Goal: Task Accomplishment & Management: Manage account settings

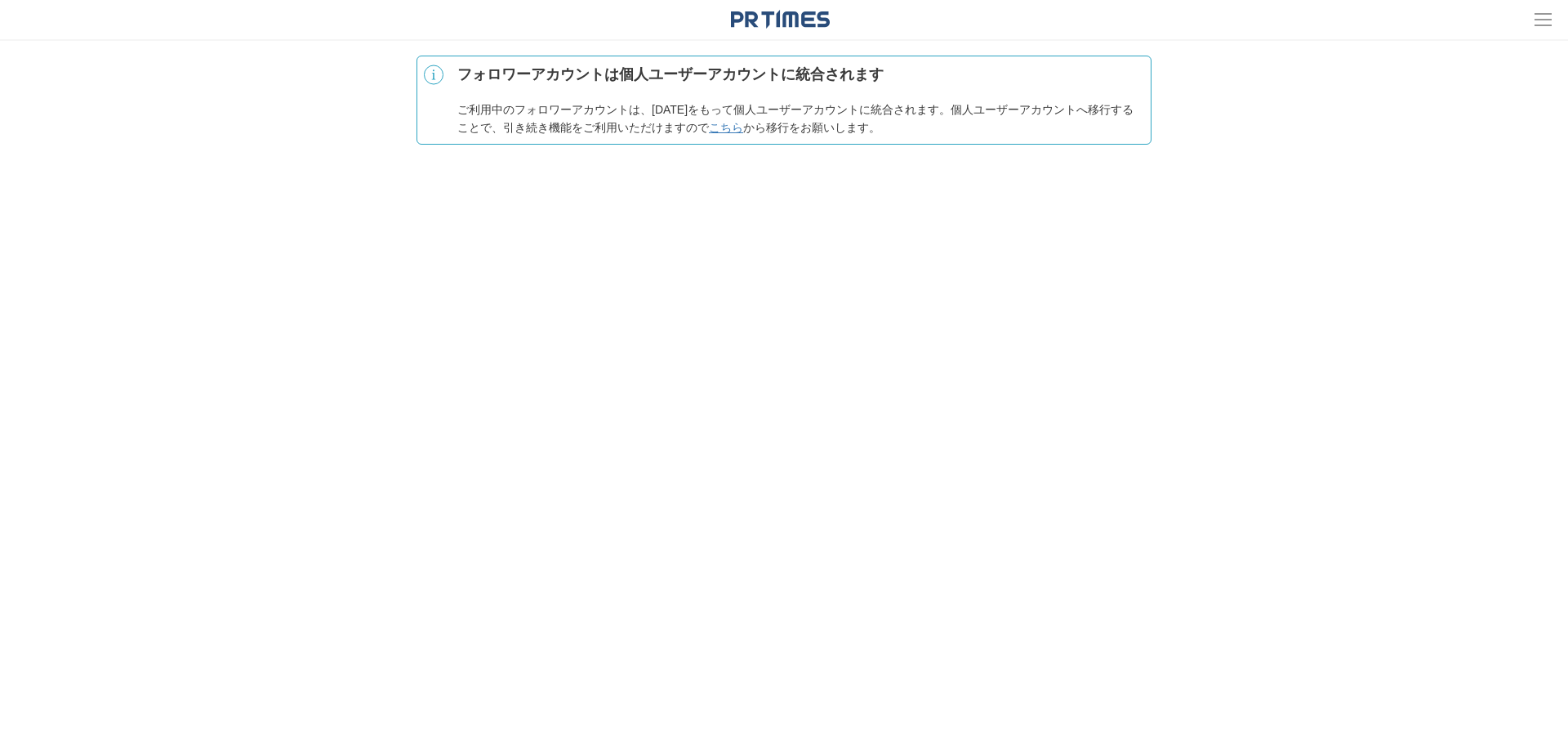
click at [743, 124] on link "こちら" at bounding box center [726, 127] width 35 height 13
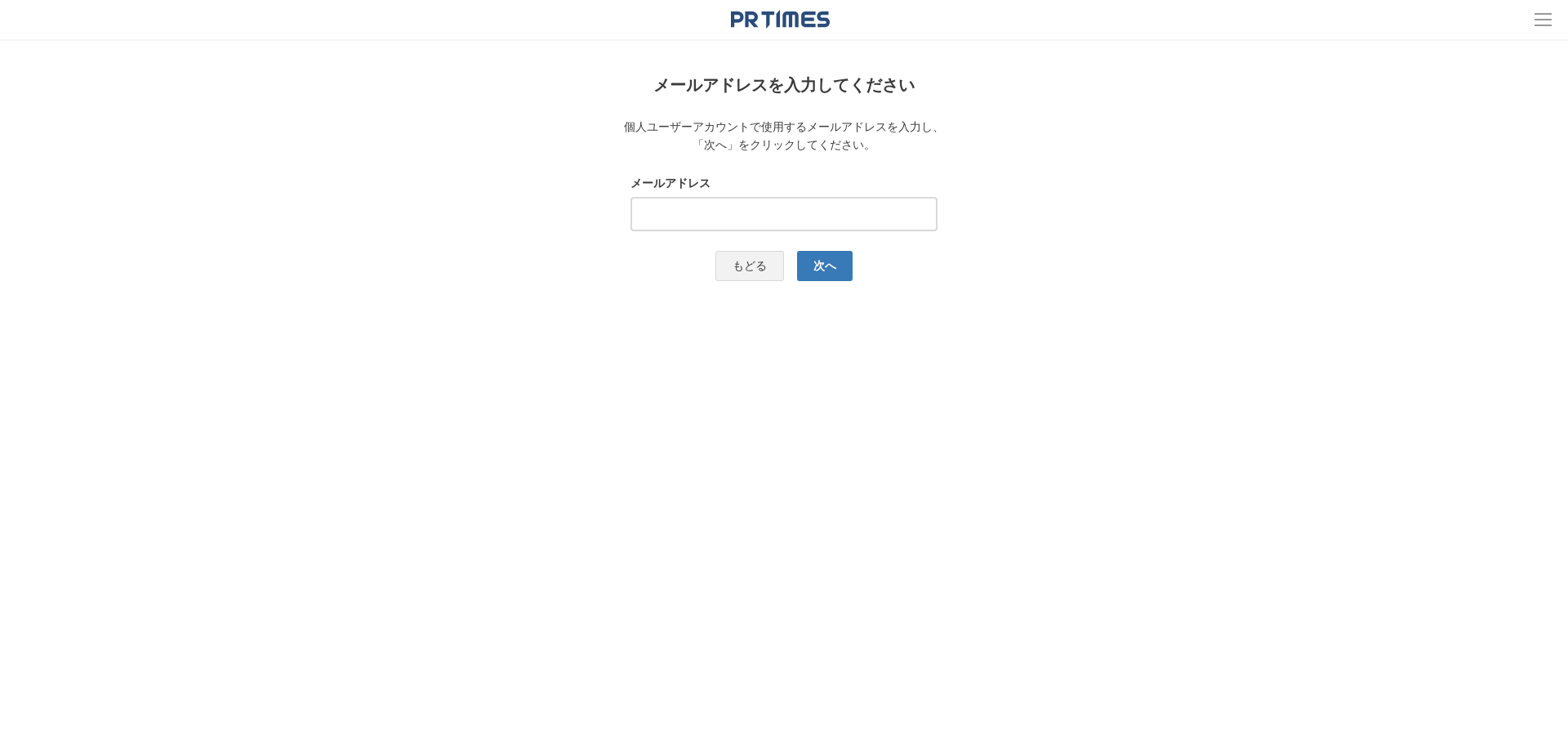
click at [757, 194] on div "メールアドレス ×" at bounding box center [784, 202] width 307 height 57
click at [755, 211] on input "text" at bounding box center [784, 214] width 307 height 35
type input "furuno.ryota@enginepot.com"
click at [824, 265] on button "次へ" at bounding box center [825, 266] width 56 height 30
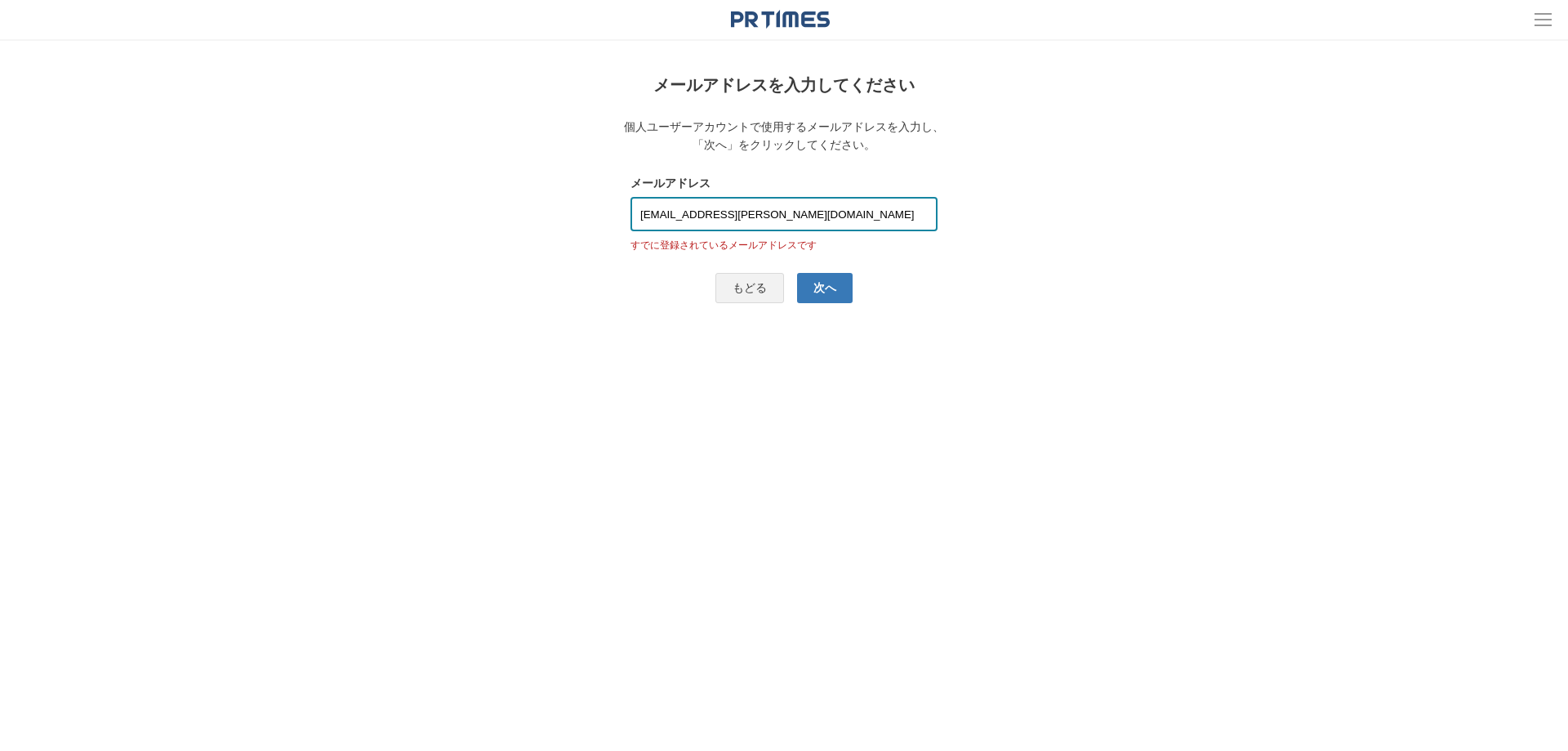
click at [744, 211] on input "furuno.ryota@enginepot.com" at bounding box center [784, 214] width 307 height 35
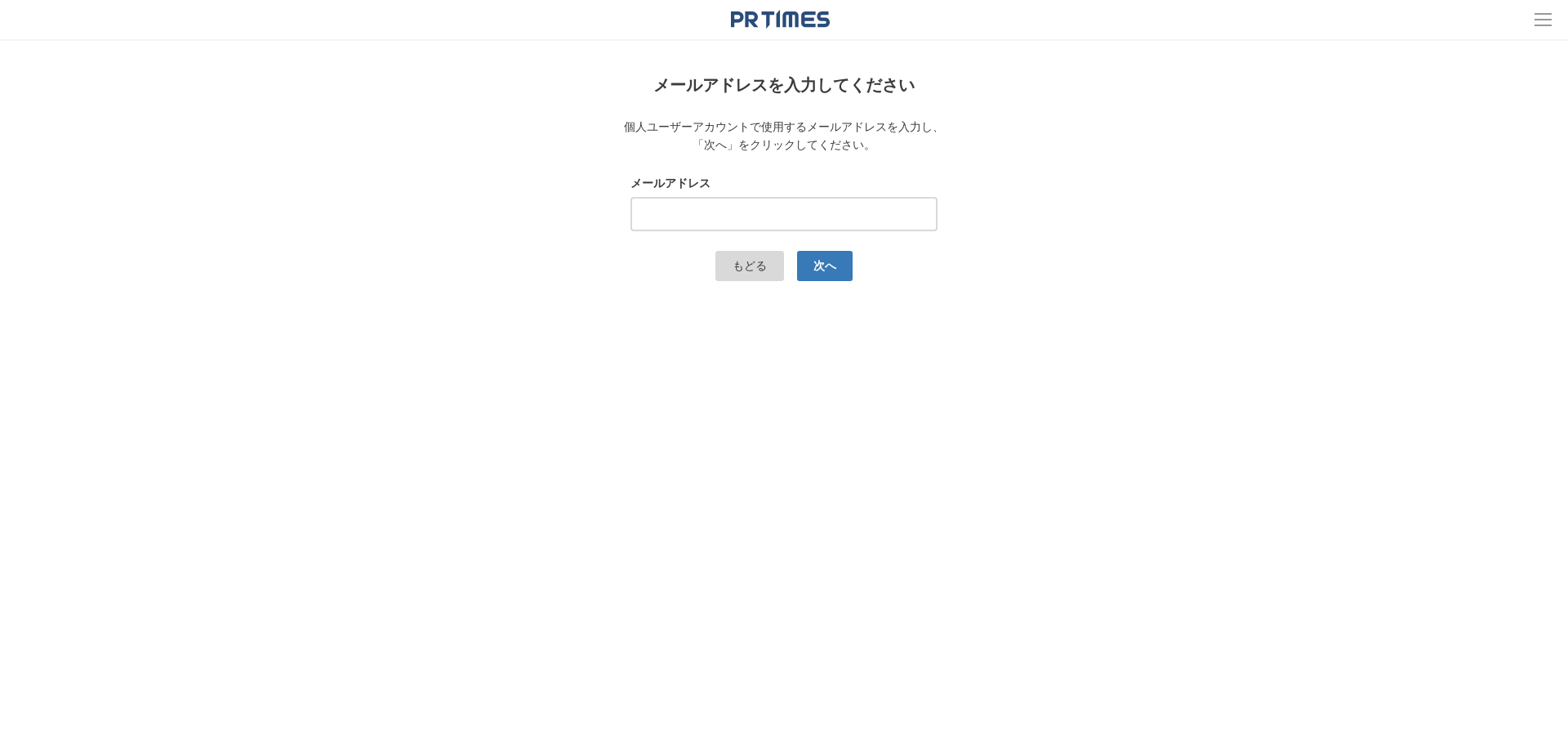
click at [746, 255] on link "もどる" at bounding box center [749, 266] width 69 height 30
